Goal: Task Accomplishment & Management: Complete application form

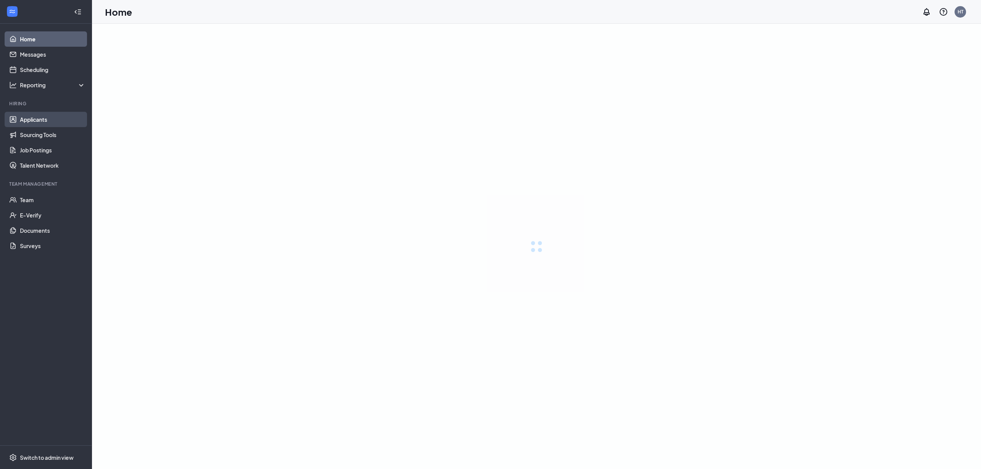
click at [25, 118] on link "Applicants" at bounding box center [53, 119] width 66 height 15
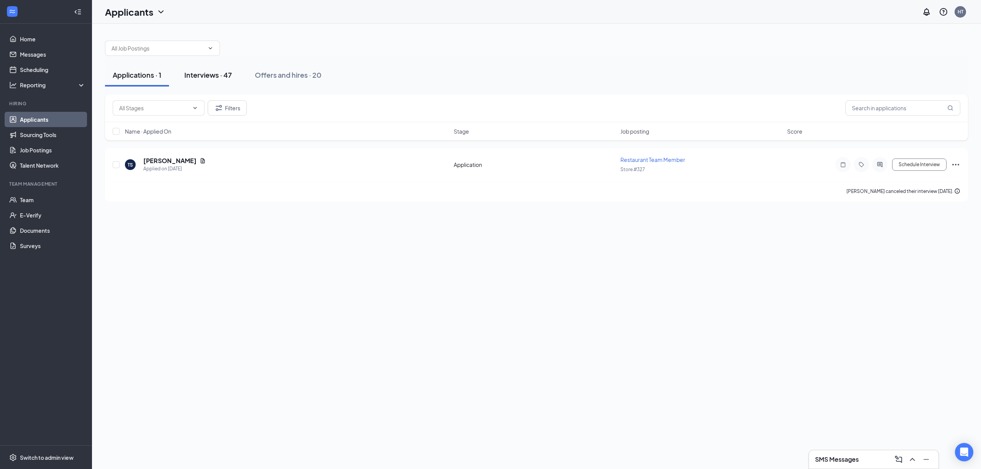
click at [218, 73] on div "Interviews · 47" at bounding box center [208, 75] width 48 height 10
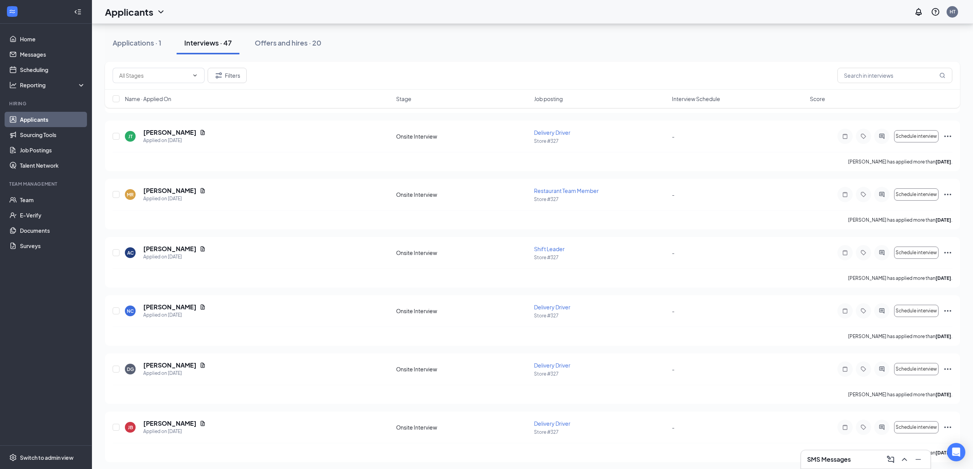
scroll to position [1308, 0]
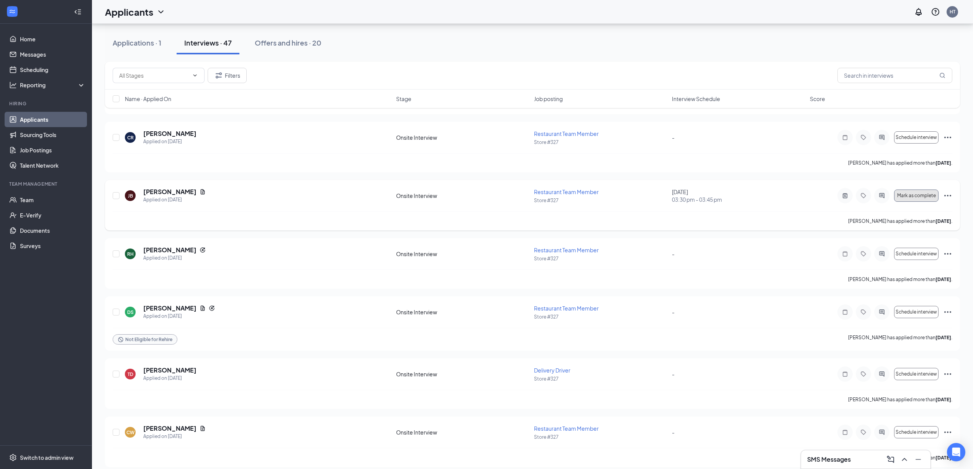
click at [911, 199] on span "Mark as complete" at bounding box center [916, 195] width 39 height 5
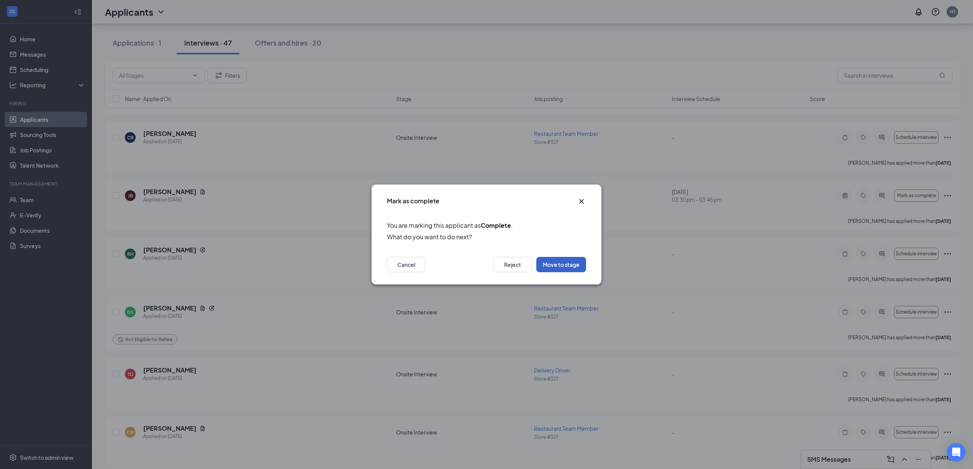
click at [564, 265] on button "Move to stage" at bounding box center [561, 264] width 50 height 15
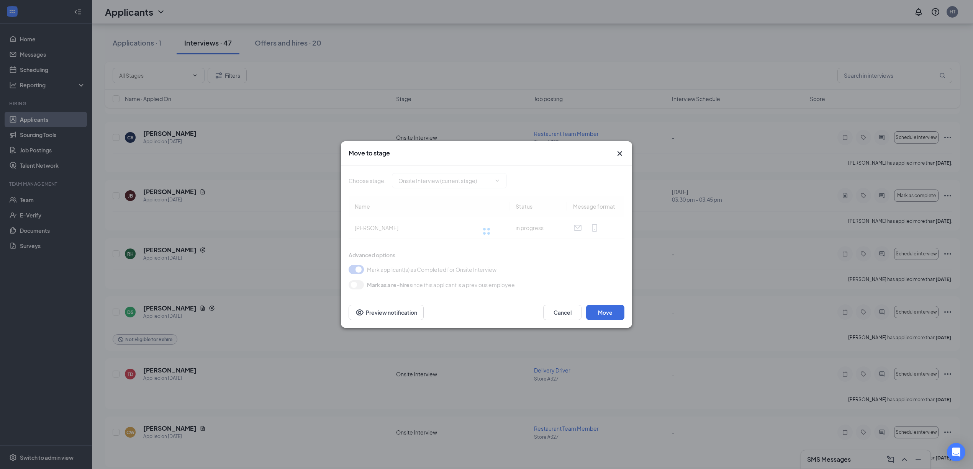
type input "Hiring Complete (next stage)"
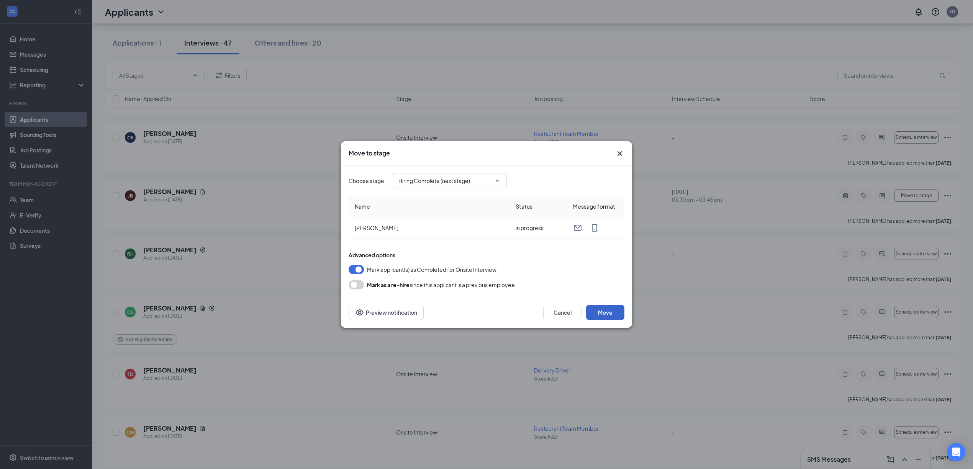
click at [597, 310] on button "Move" at bounding box center [605, 312] width 38 height 15
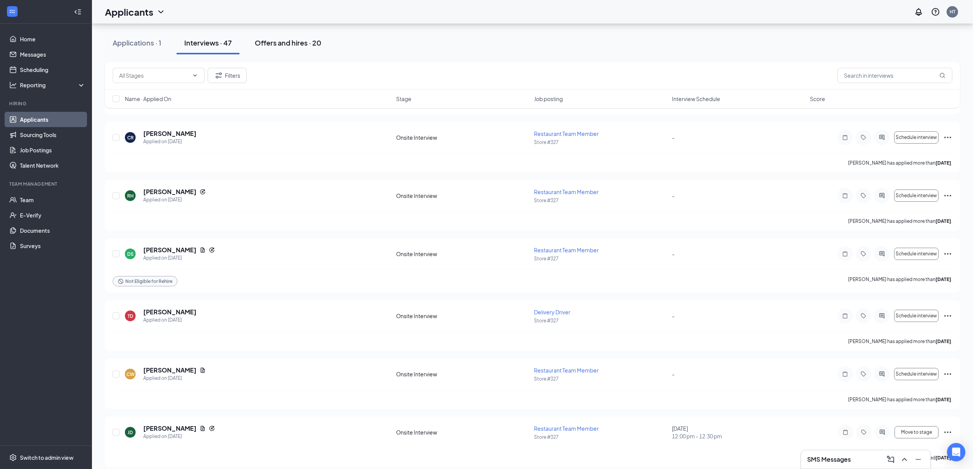
click at [310, 42] on div "Offers and hires · 20" at bounding box center [288, 43] width 67 height 10
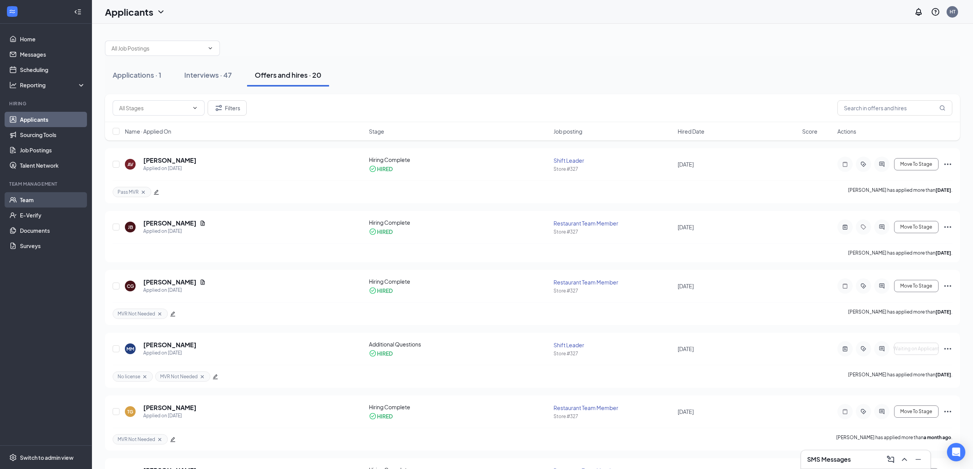
click at [35, 199] on link "Team" at bounding box center [53, 199] width 66 height 15
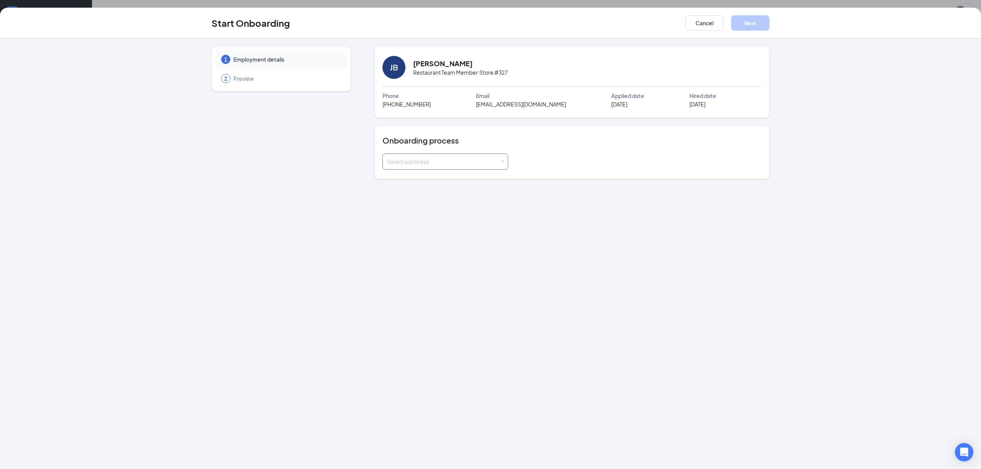
click at [436, 166] on div "Select a process" at bounding box center [443, 162] width 112 height 8
click at [437, 249] on span "In Store | Ohio (Work State)" at bounding box center [427, 250] width 83 height 7
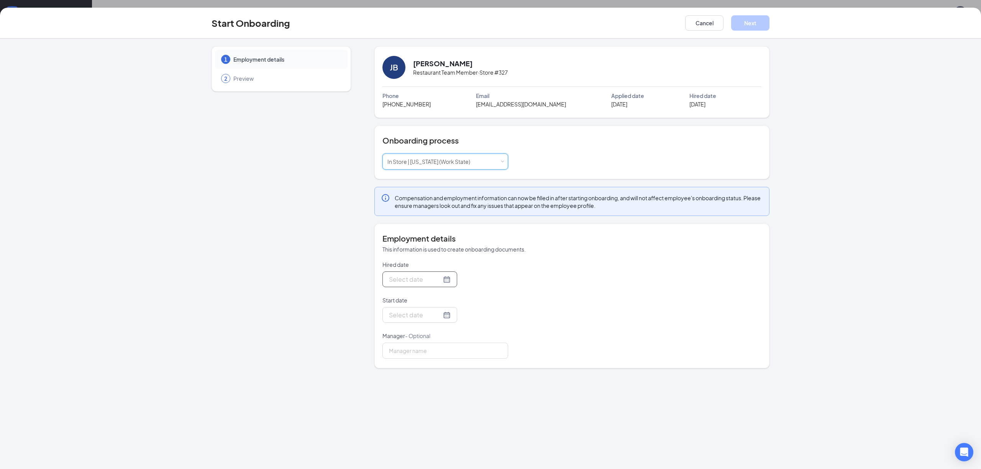
click at [440, 282] on div at bounding box center [420, 280] width 62 height 10
type input "Sep 18, 2025"
click at [450, 350] on div "18" at bounding box center [449, 347] width 9 height 9
click at [443, 319] on div at bounding box center [420, 315] width 62 height 10
click at [439, 281] on div at bounding box center [420, 280] width 62 height 10
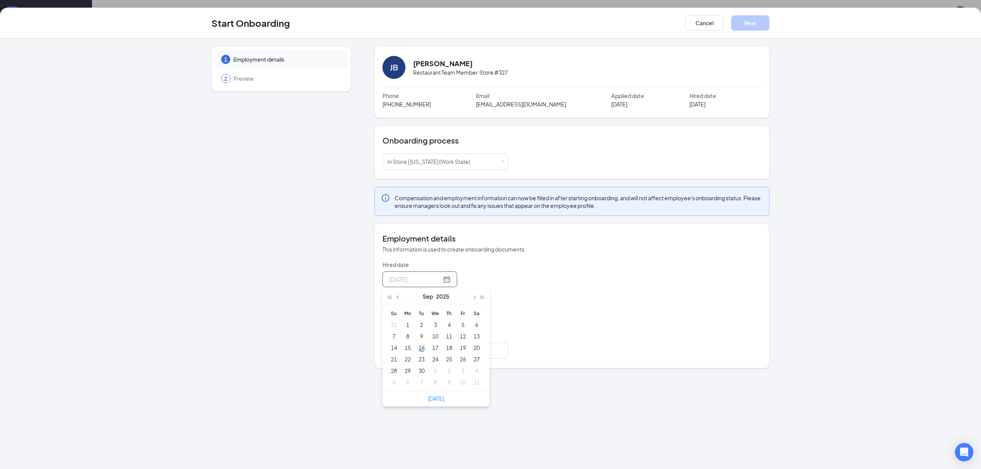
type input "Sep 16, 2025"
click at [422, 349] on div "16" at bounding box center [421, 347] width 9 height 9
click at [443, 317] on div at bounding box center [420, 315] width 62 height 10
type input "Sep 18, 2025"
click at [451, 386] on div "18" at bounding box center [449, 383] width 9 height 9
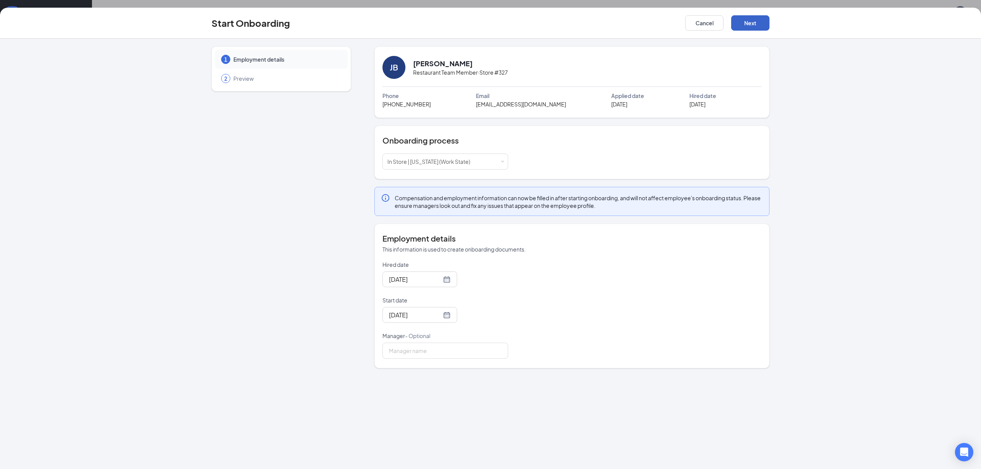
click at [742, 27] on button "Next" at bounding box center [750, 22] width 38 height 15
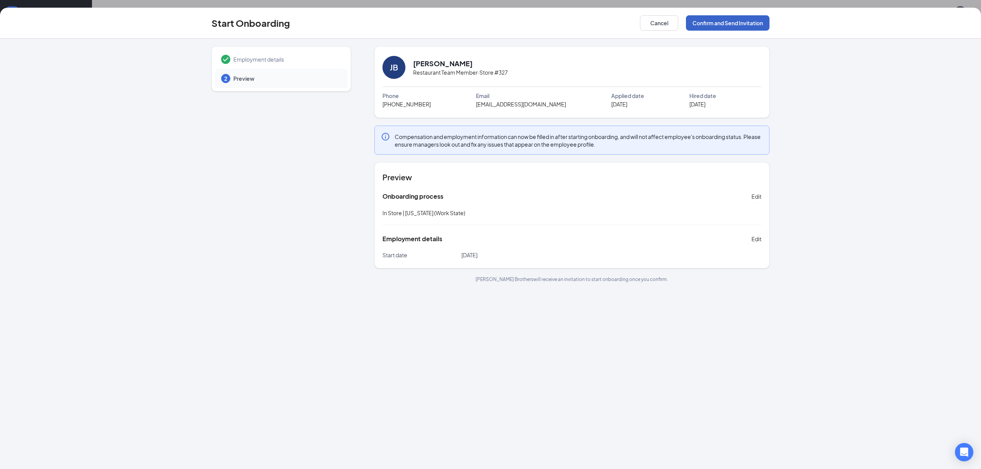
click at [756, 22] on button "Confirm and Send Invitation" at bounding box center [728, 22] width 84 height 15
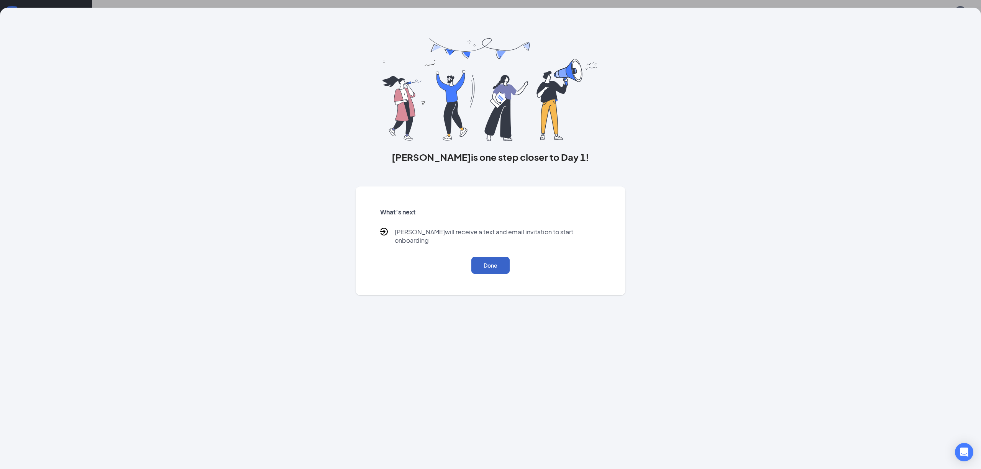
click at [500, 258] on button "Done" at bounding box center [490, 265] width 38 height 17
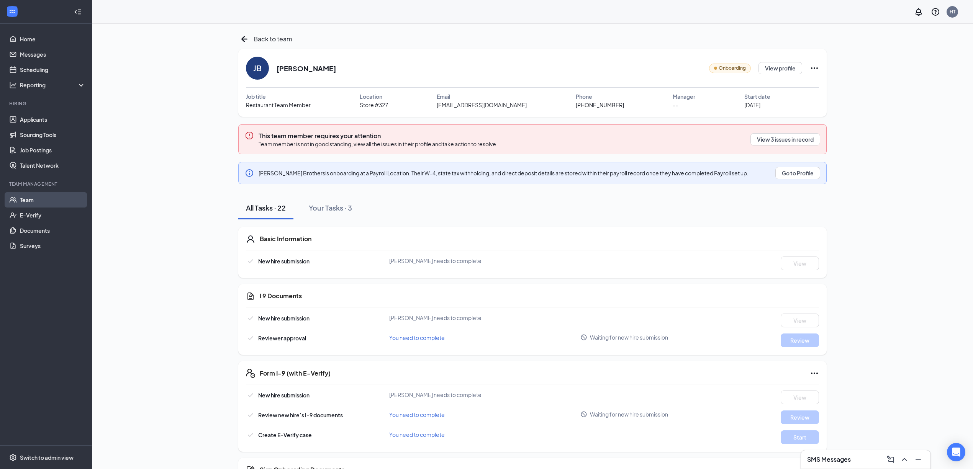
click at [41, 201] on link "Team" at bounding box center [53, 199] width 66 height 15
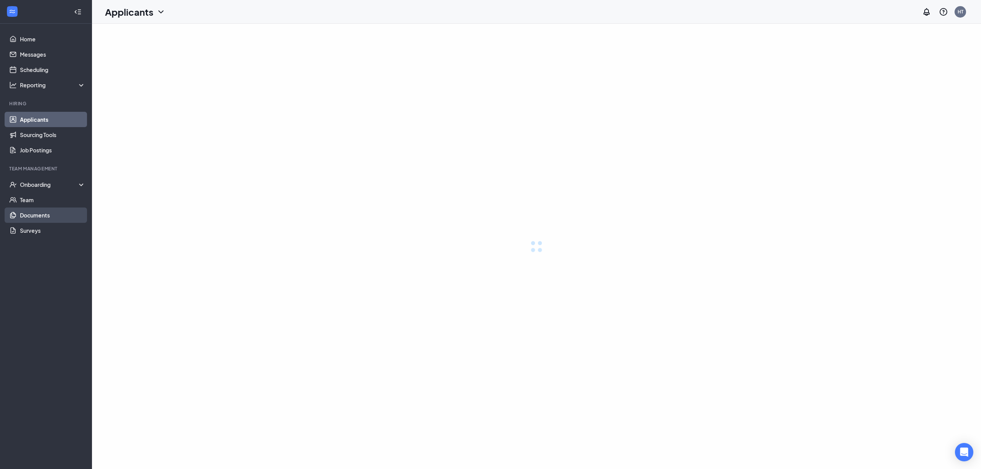
click at [47, 186] on div "Onboarding" at bounding box center [53, 185] width 66 height 8
click at [41, 199] on link "Team" at bounding box center [53, 199] width 66 height 15
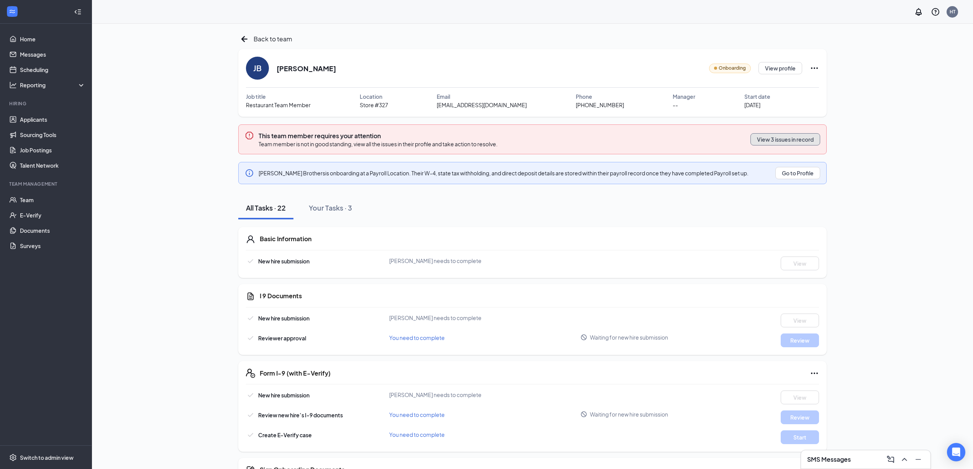
click at [801, 141] on button "View 3 issues in record" at bounding box center [786, 139] width 70 height 12
